Goal: Information Seeking & Learning: Learn about a topic

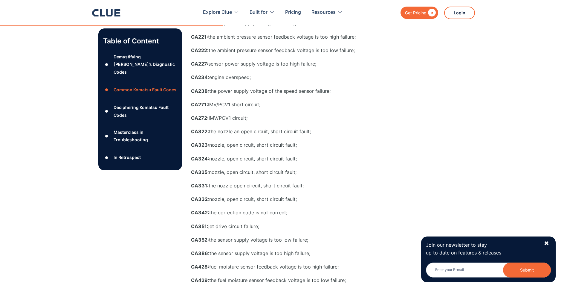
scroll to position [807, 0]
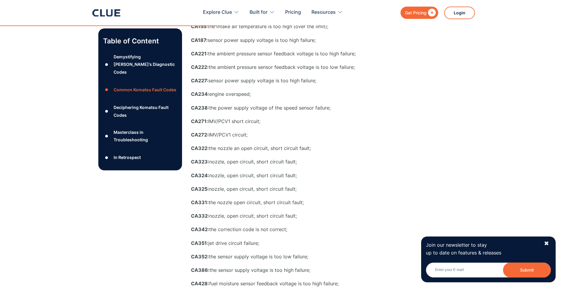
click at [241, 135] on p "CA272: IMV/PCV1 circuit;" at bounding box center [310, 134] width 239 height 7
click at [196, 132] on strong "CA272:" at bounding box center [200, 135] width 18 height 6
click at [107, 131] on div "●" at bounding box center [106, 135] width 7 height 9
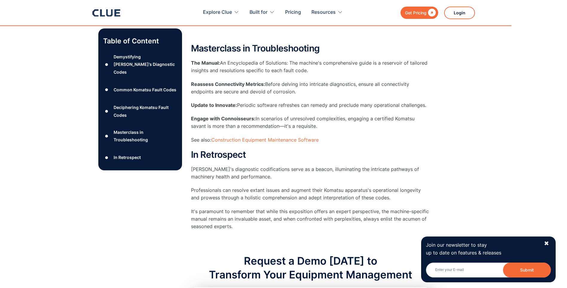
scroll to position [2046, 0]
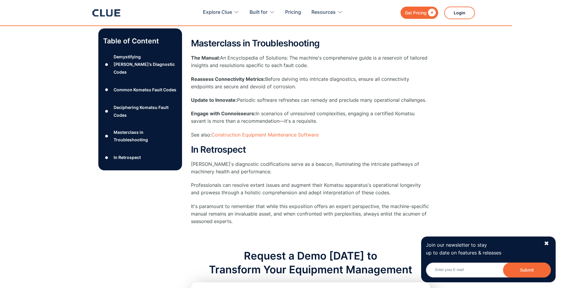
click at [106, 107] on div "●" at bounding box center [106, 111] width 7 height 9
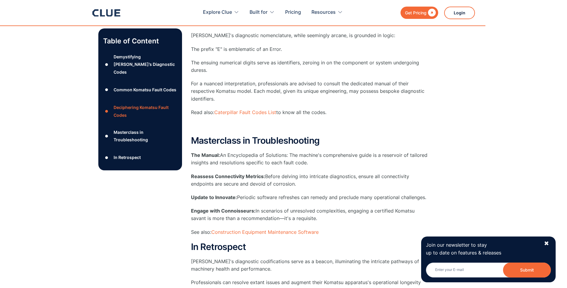
scroll to position [1926, 0]
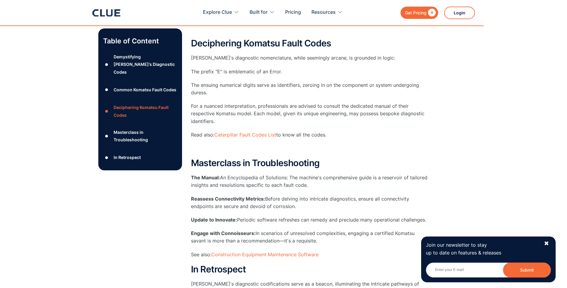
click at [106, 85] on div "●" at bounding box center [106, 89] width 7 height 9
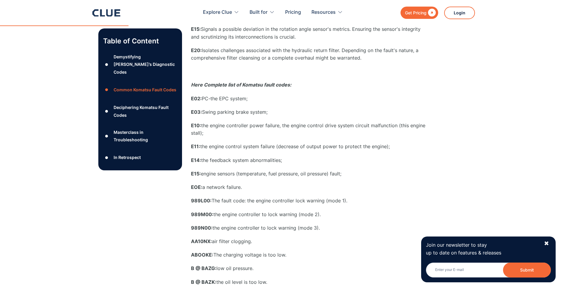
scroll to position [277, 0]
